Goal: Task Accomplishment & Management: Manage account settings

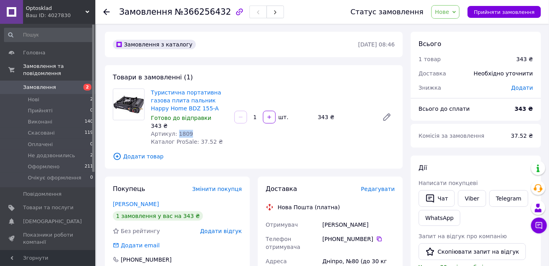
drag, startPoint x: 175, startPoint y: 133, endPoint x: 197, endPoint y: 135, distance: 22.7
click at [197, 135] on div "Артикул: 1809" at bounding box center [189, 134] width 77 height 8
copy span "1809"
drag, startPoint x: 331, startPoint y: 239, endPoint x: 367, endPoint y: 242, distance: 36.3
click at [367, 242] on div "[PHONE_NUMBER]" at bounding box center [359, 239] width 72 height 8
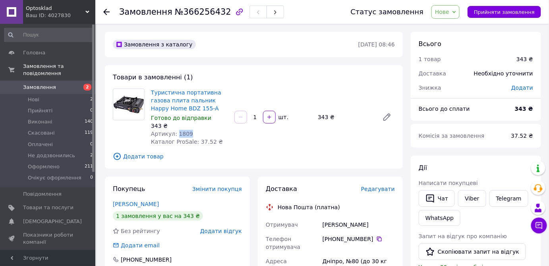
copy div "0 97 399 02 40"
drag, startPoint x: 322, startPoint y: 224, endPoint x: 372, endPoint y: 226, distance: 50.1
click at [372, 226] on div "Овчаренко Сергій" at bounding box center [358, 225] width 75 height 14
copy div "Овчаренко Сергій"
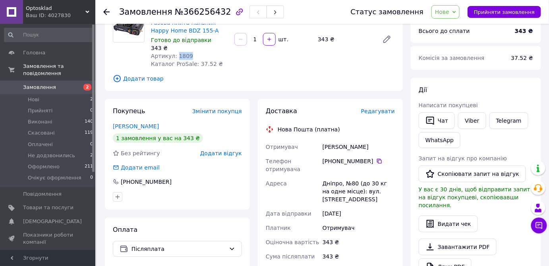
scroll to position [108, 0]
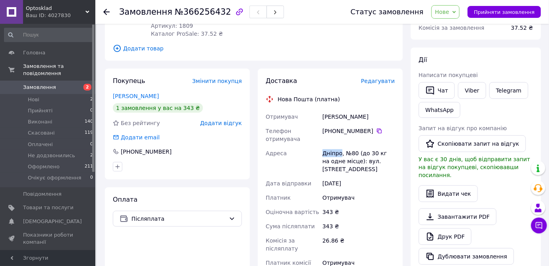
drag, startPoint x: 322, startPoint y: 153, endPoint x: 339, endPoint y: 152, distance: 16.7
click at [339, 152] on div "Дніпро, №80 (до 30 кг на одне місце): вул. [STREET_ADDRESS]" at bounding box center [358, 161] width 75 height 30
copy div "Дніпро"
drag, startPoint x: 350, startPoint y: 152, endPoint x: 354, endPoint y: 153, distance: 4.8
click at [354, 153] on div "Дніпро, №80 (до 30 кг на одне місце): вул. [STREET_ADDRESS]" at bounding box center [358, 161] width 75 height 30
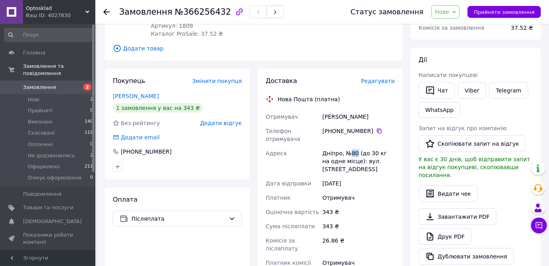
copy div "80"
click at [449, 13] on span "Нове" at bounding box center [442, 12] width 14 height 6
click at [455, 87] on li "Оформлено" at bounding box center [463, 87] width 62 height 12
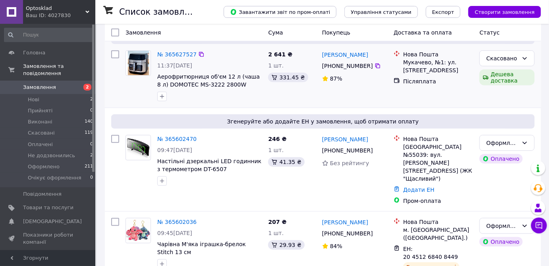
scroll to position [180, 0]
